Goal: Information Seeking & Learning: Learn about a topic

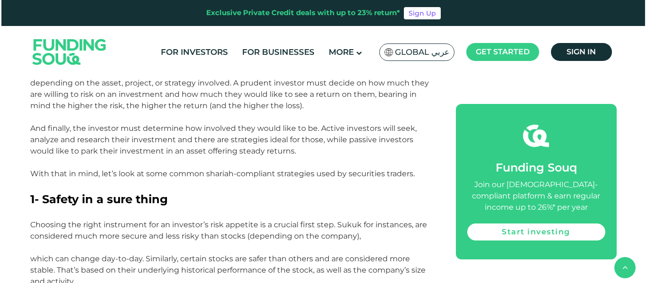
scroll to position [893, 0]
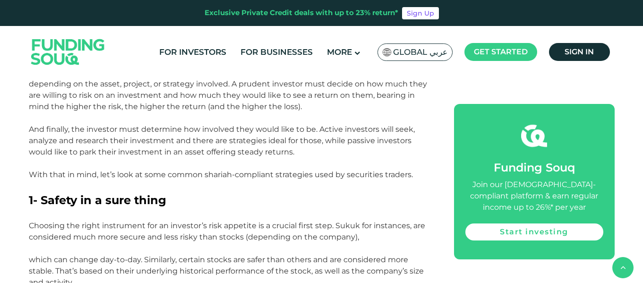
click at [424, 54] on span "Global عربي" at bounding box center [420, 52] width 54 height 11
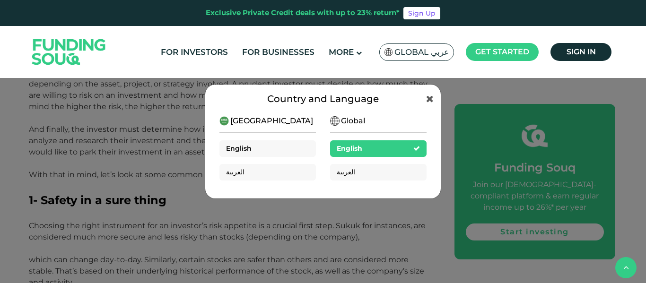
click at [254, 148] on div "English" at bounding box center [267, 148] width 96 height 17
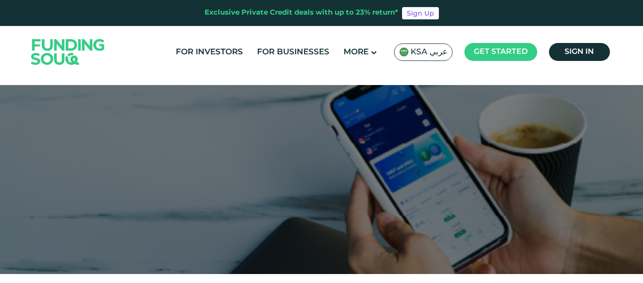
click at [436, 54] on span "KSA عربي" at bounding box center [429, 52] width 37 height 11
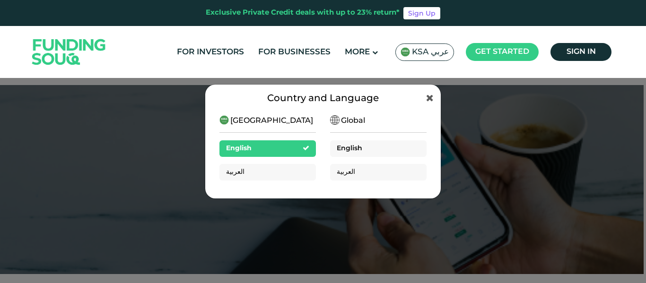
click at [353, 149] on span "English" at bounding box center [350, 148] width 26 height 7
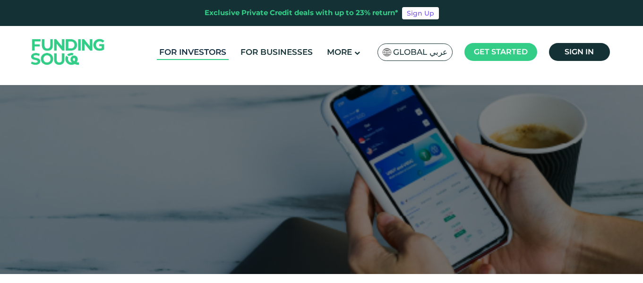
click at [199, 52] on link "For Investors" at bounding box center [193, 52] width 72 height 16
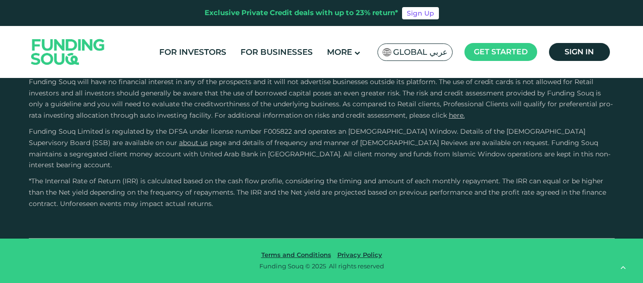
scroll to position [1802, 0]
type tc-range-slider "10000"
type tc-range-slider "20000"
drag, startPoint x: 78, startPoint y: 214, endPoint x: 61, endPoint y: 210, distance: 18.4
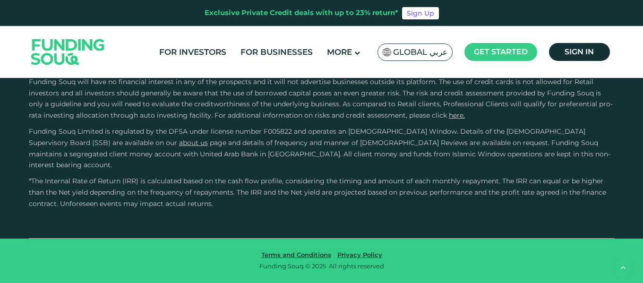
drag, startPoint x: 344, startPoint y: 211, endPoint x: 235, endPoint y: 212, distance: 109.2
type tc-range-slider "1"
type tc-range-slider "1000000"
drag, startPoint x: 63, startPoint y: 209, endPoint x: 205, endPoint y: 227, distance: 143.0
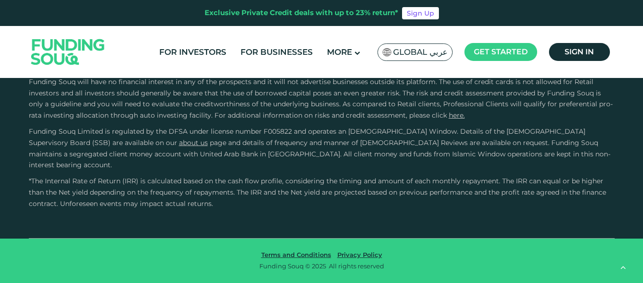
type tc-range-slider "1"
